Goal: Find specific page/section: Find specific page/section

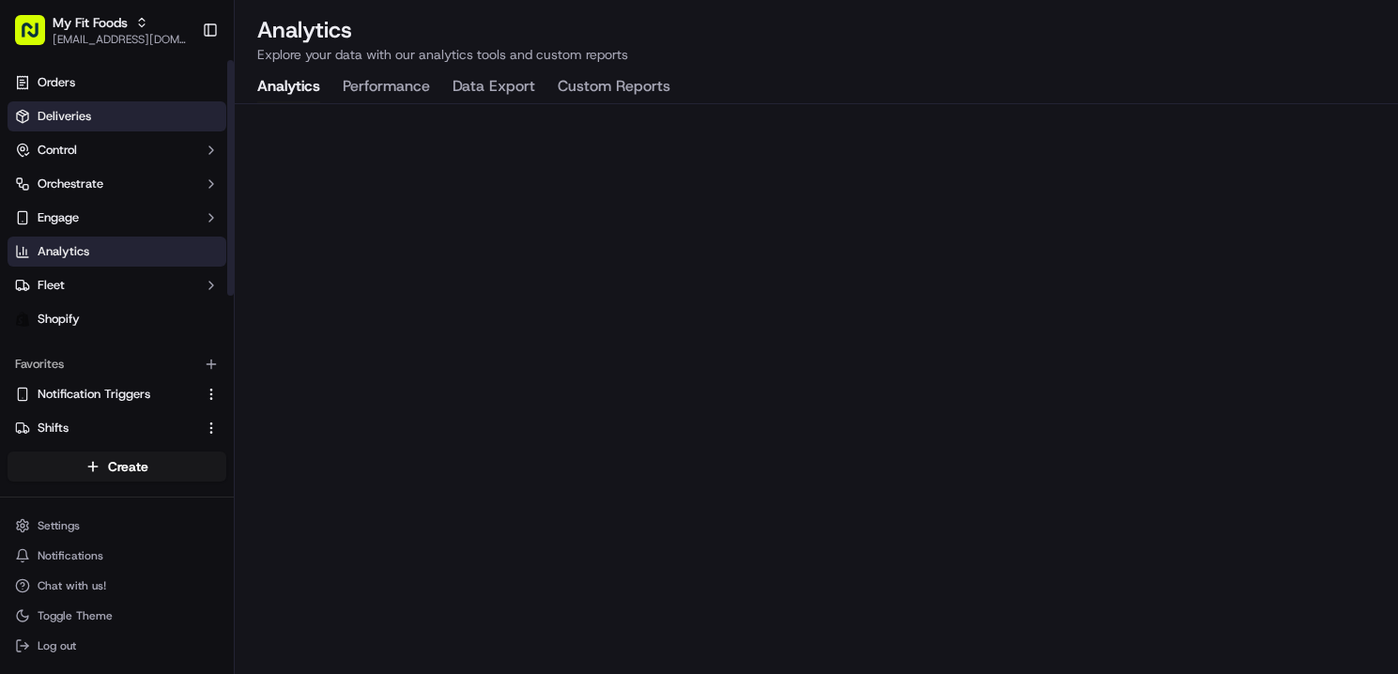
click at [122, 110] on link "Deliveries" at bounding box center [117, 116] width 219 height 30
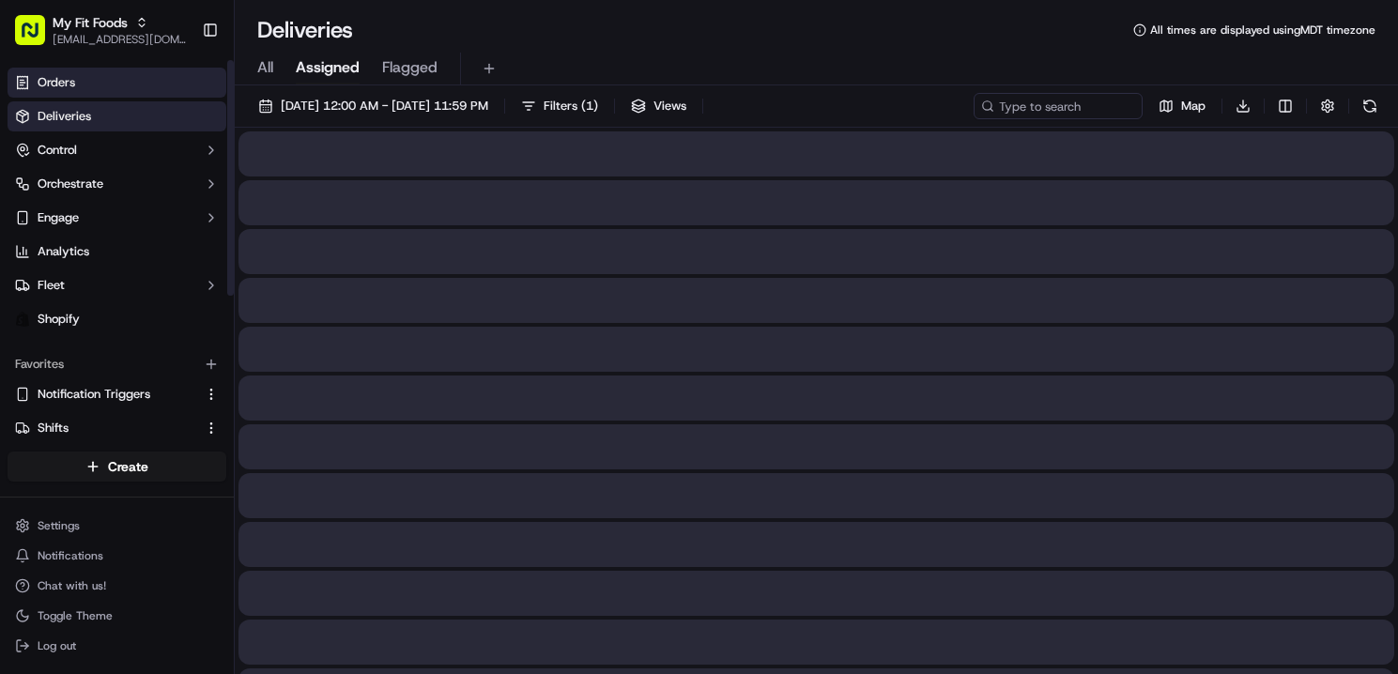
click at [104, 92] on link "Orders" at bounding box center [117, 83] width 219 height 30
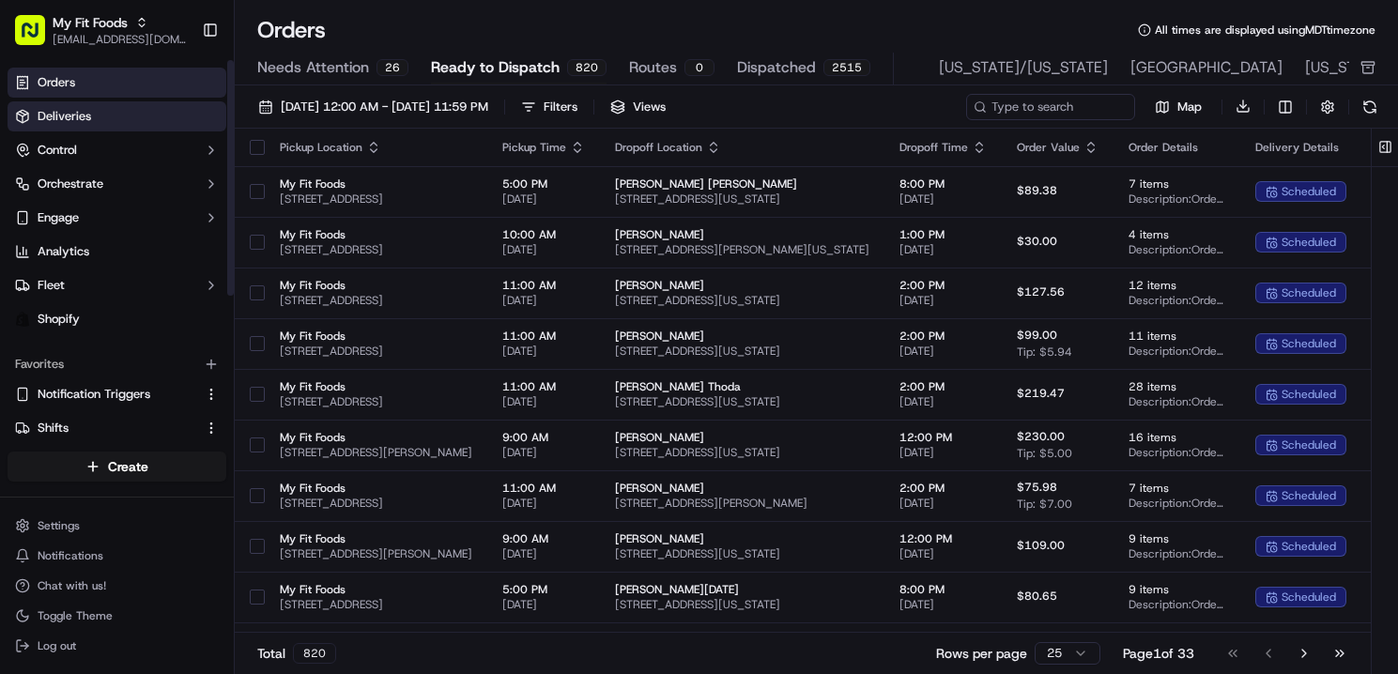
click at [131, 119] on link "Deliveries" at bounding box center [117, 116] width 219 height 30
